Goal: Transaction & Acquisition: Purchase product/service

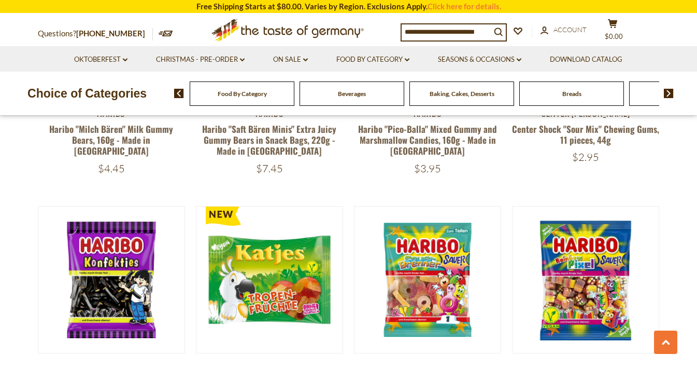
scroll to position [2082, 0]
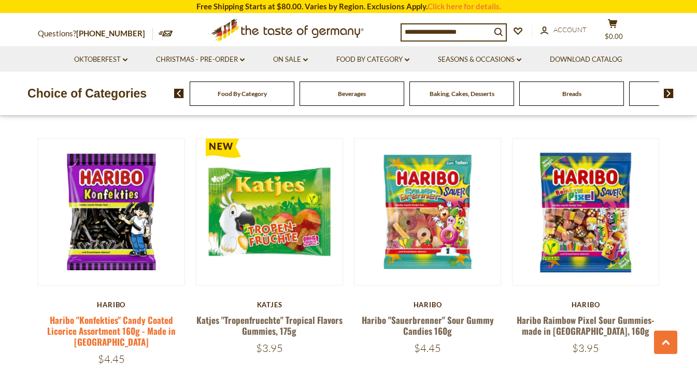
click at [105, 313] on link "Haribo "Konfekties" Candy Coated Licorice Assortment 160g - Made in [GEOGRAPHIC…" at bounding box center [111, 330] width 129 height 35
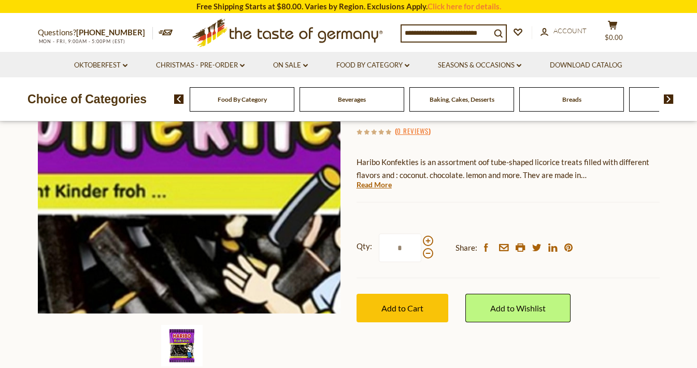
scroll to position [168, 0]
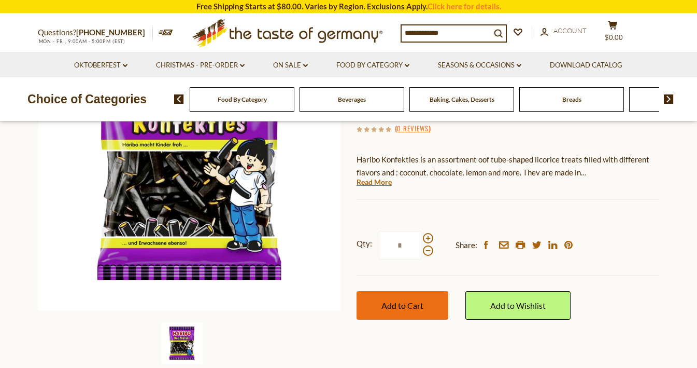
click at [389, 300] on span "Add to Cart" at bounding box center [403, 305] width 42 height 10
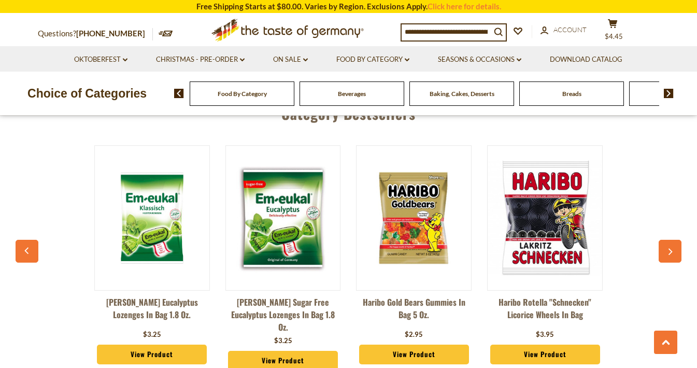
scroll to position [2753, 0]
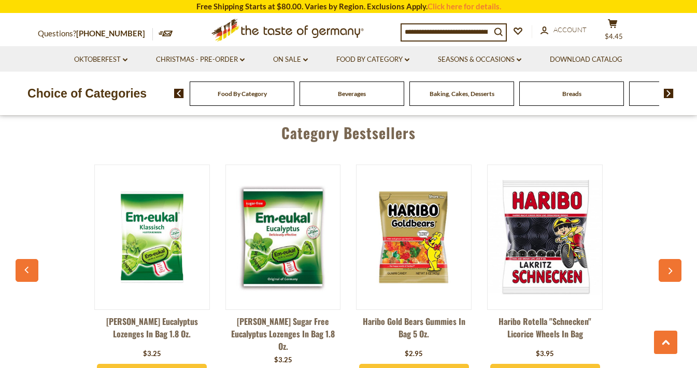
click at [556, 315] on link "Haribo Rotella "Schnecken" Licorice Wheels in Bag" at bounding box center [545, 330] width 116 height 31
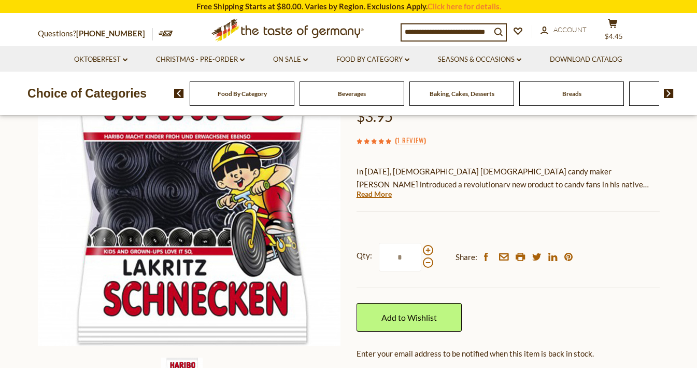
scroll to position [134, 0]
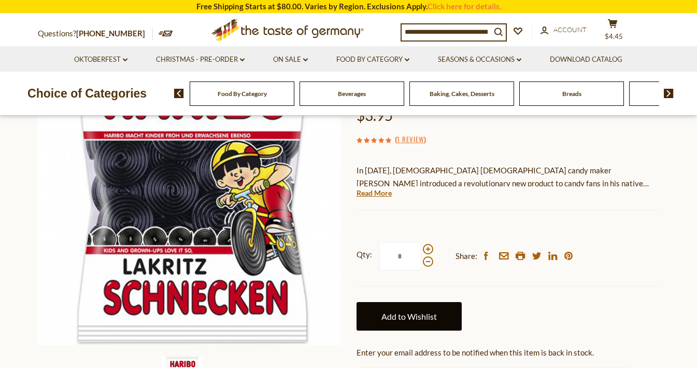
click at [422, 326] on link "Add to Wishlist" at bounding box center [409, 316] width 105 height 29
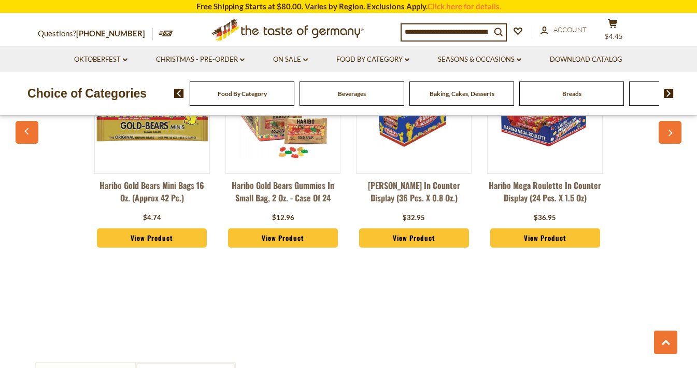
scroll to position [902, 0]
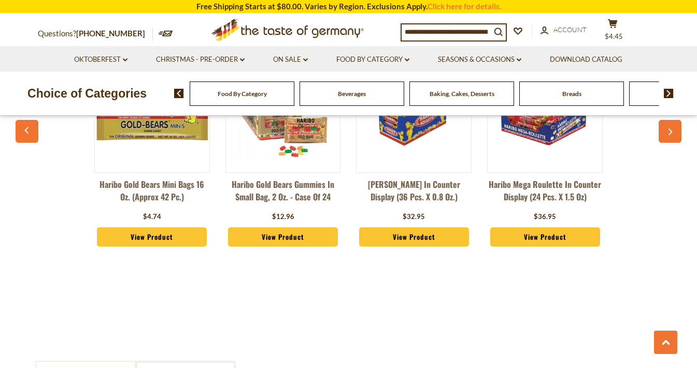
click at [467, 100] on div "Baking, Cakes, Desserts" at bounding box center [462, 93] width 105 height 24
click at [448, 95] on span "Baking, Cakes, Desserts" at bounding box center [462, 94] width 65 height 8
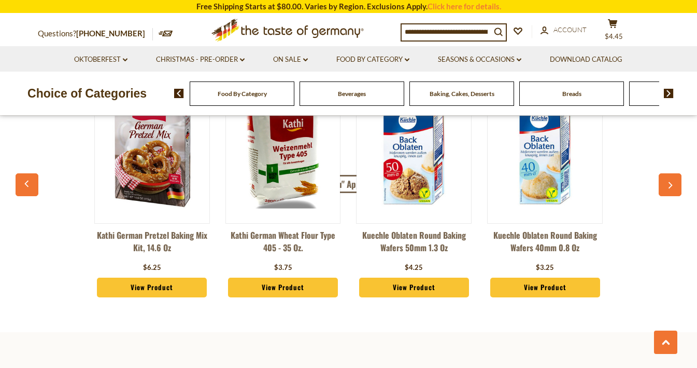
scroll to position [2764, 0]
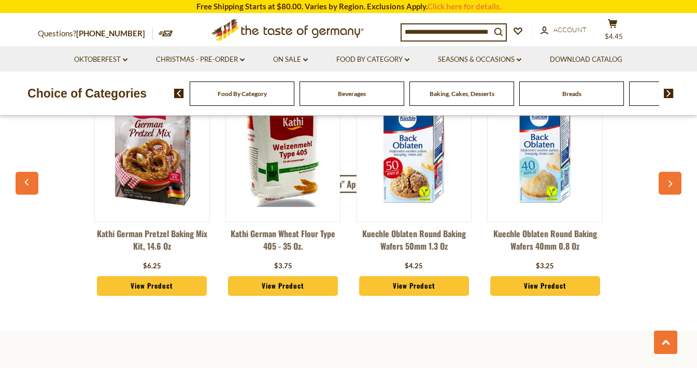
click at [669, 94] on img at bounding box center [669, 93] width 10 height 9
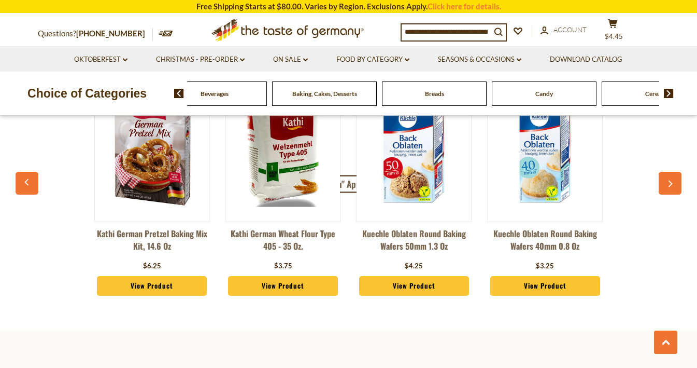
click at [552, 101] on div "Candy" at bounding box center [544, 93] width 105 height 24
click at [545, 95] on span "Candy" at bounding box center [545, 94] width 18 height 8
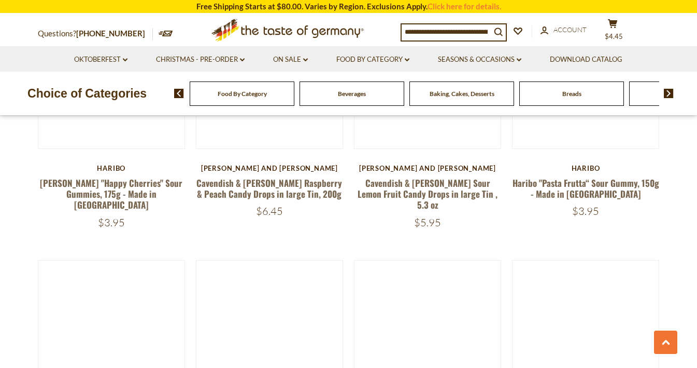
scroll to position [927, 0]
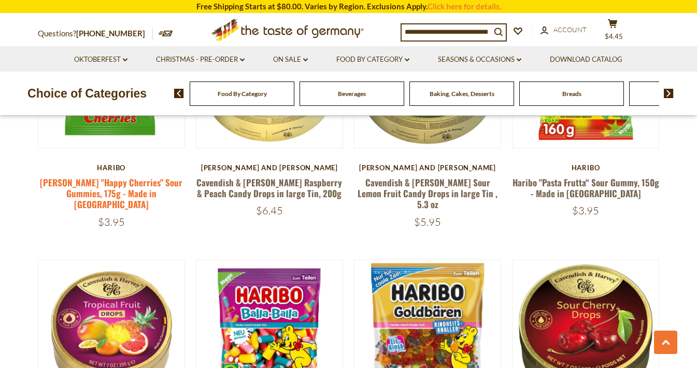
click at [143, 178] on link "[PERSON_NAME] "Happy Cherries" Sour Gummies, 175g - Made in [GEOGRAPHIC_DATA]" at bounding box center [111, 193] width 143 height 35
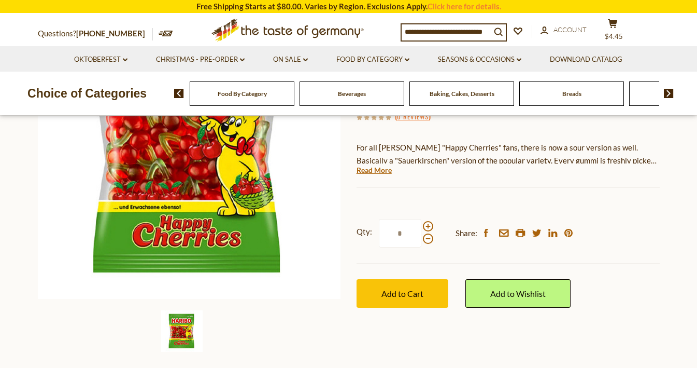
scroll to position [181, 0]
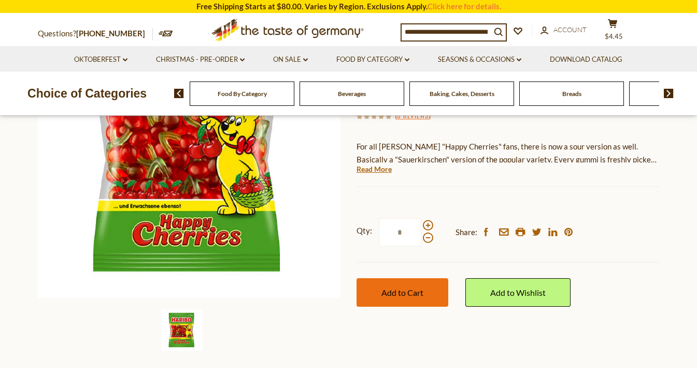
click at [393, 287] on span "Add to Cart" at bounding box center [403, 292] width 42 height 10
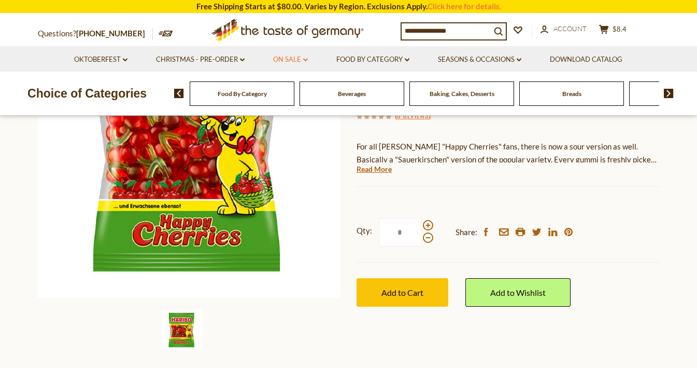
click at [302, 61] on link "On Sale dropdown_arrow" at bounding box center [290, 59] width 35 height 11
click at [291, 89] on link "All On Sale" at bounding box center [285, 86] width 37 height 9
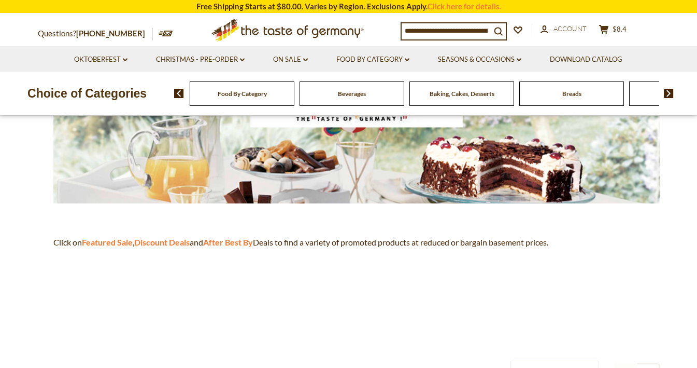
scroll to position [190, 0]
click at [258, 96] on span "Food By Category" at bounding box center [242, 94] width 49 height 8
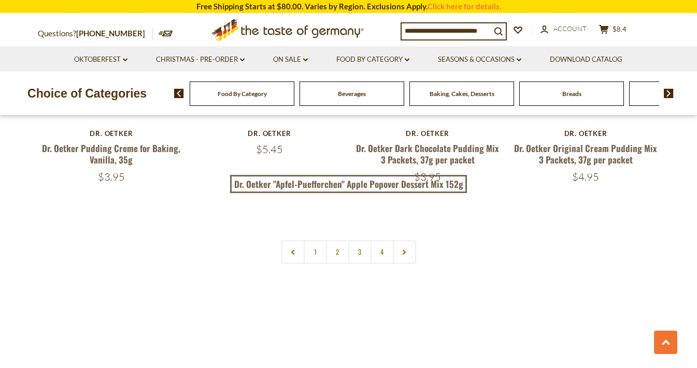
scroll to position [2307, 0]
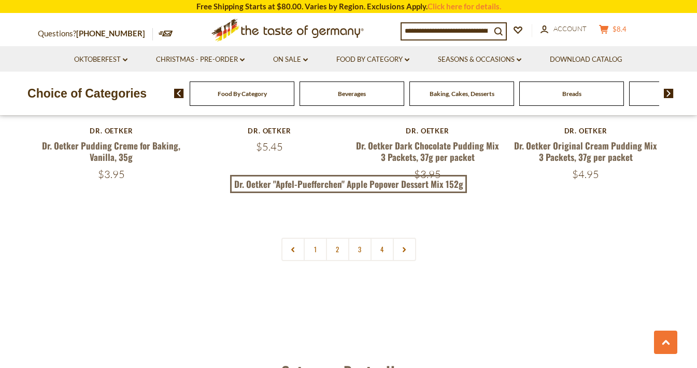
click at [622, 31] on span "$8.4" at bounding box center [620, 29] width 14 height 8
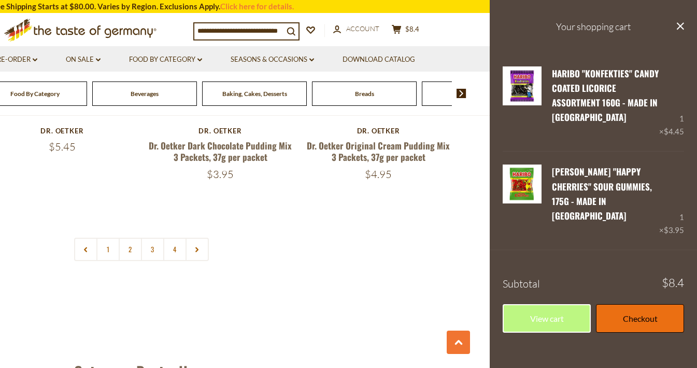
click at [628, 304] on link "Checkout" at bounding box center [640, 318] width 88 height 29
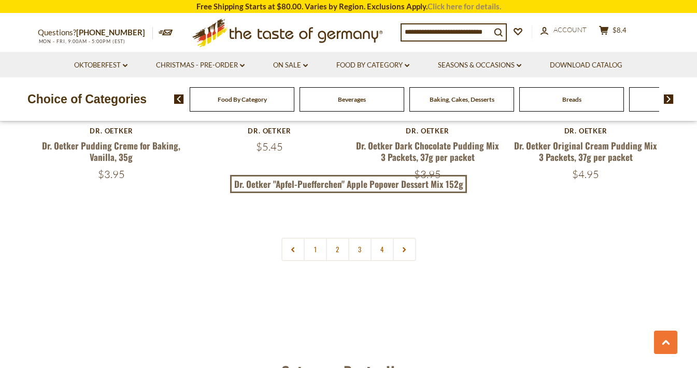
click at [447, 5] on link "Click here for details." at bounding box center [465, 6] width 74 height 9
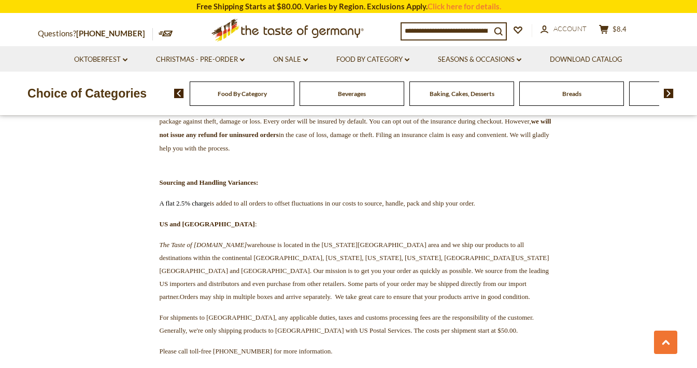
scroll to position [819, 0]
